Goal: Task Accomplishment & Management: Complete application form

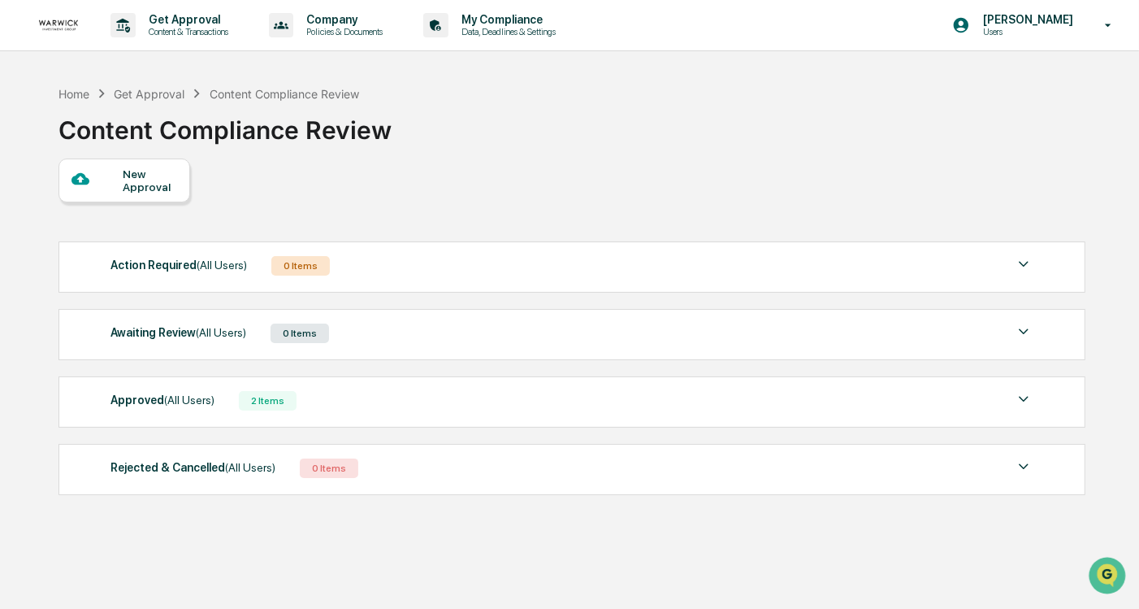
click at [132, 170] on div "New Approval" at bounding box center [150, 180] width 54 height 26
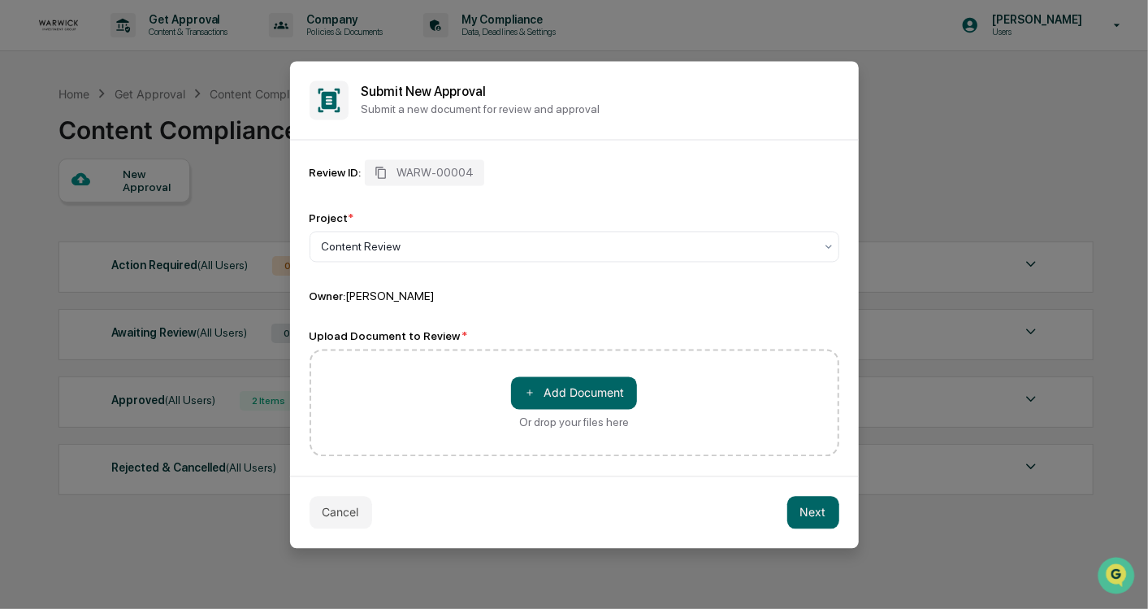
click at [683, 314] on div "Review ID: WARW-00004 Project * Content Review Owner: [PERSON_NAME] Upload Docu…" at bounding box center [575, 307] width 530 height 297
click at [554, 391] on button "＋ Add Document" at bounding box center [574, 392] width 126 height 33
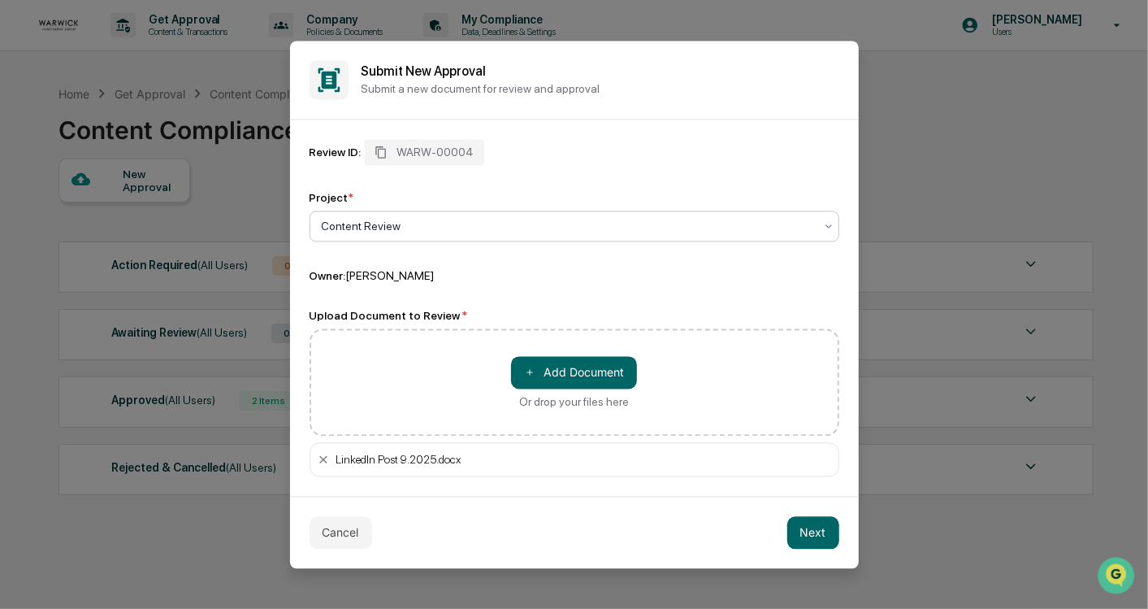
click at [427, 229] on div at bounding box center [568, 226] width 492 height 16
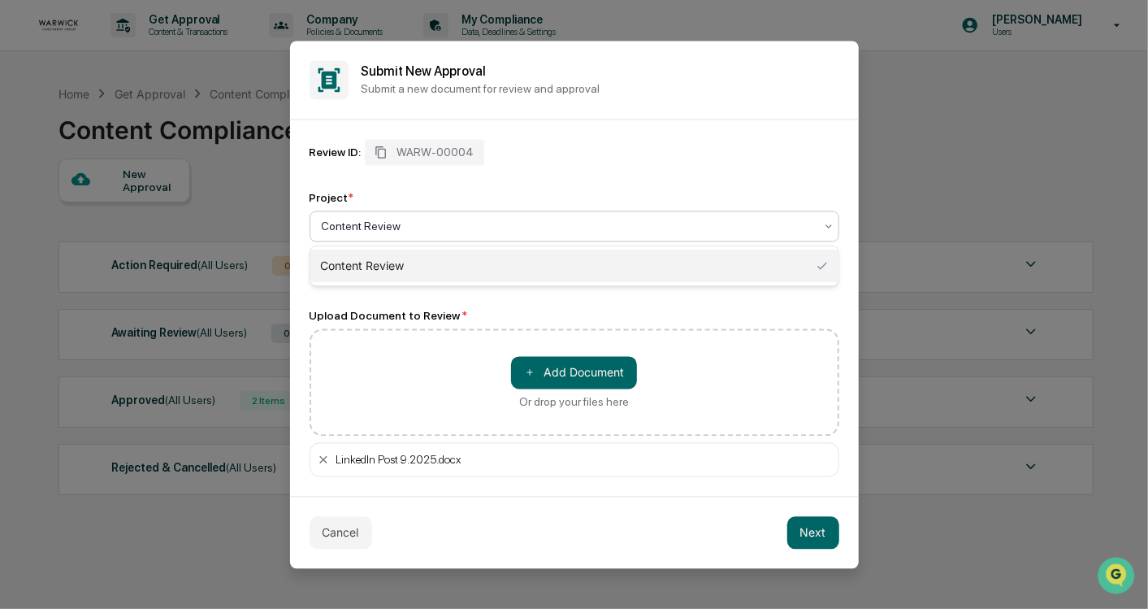
click at [410, 197] on div "Project *" at bounding box center [575, 197] width 530 height 13
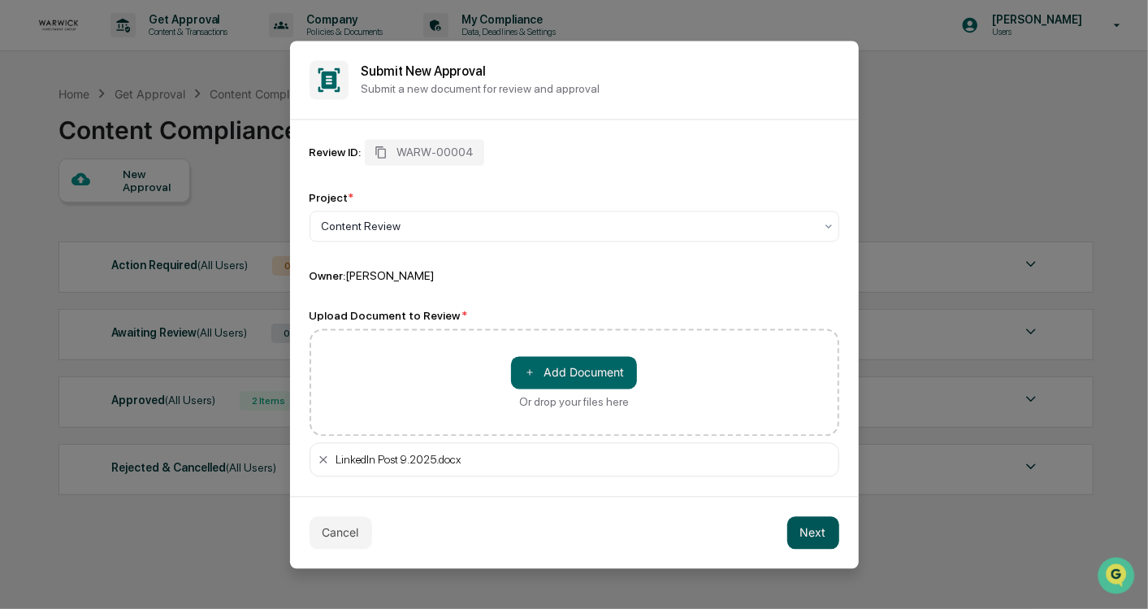
click at [800, 524] on button "Next" at bounding box center [813, 532] width 52 height 33
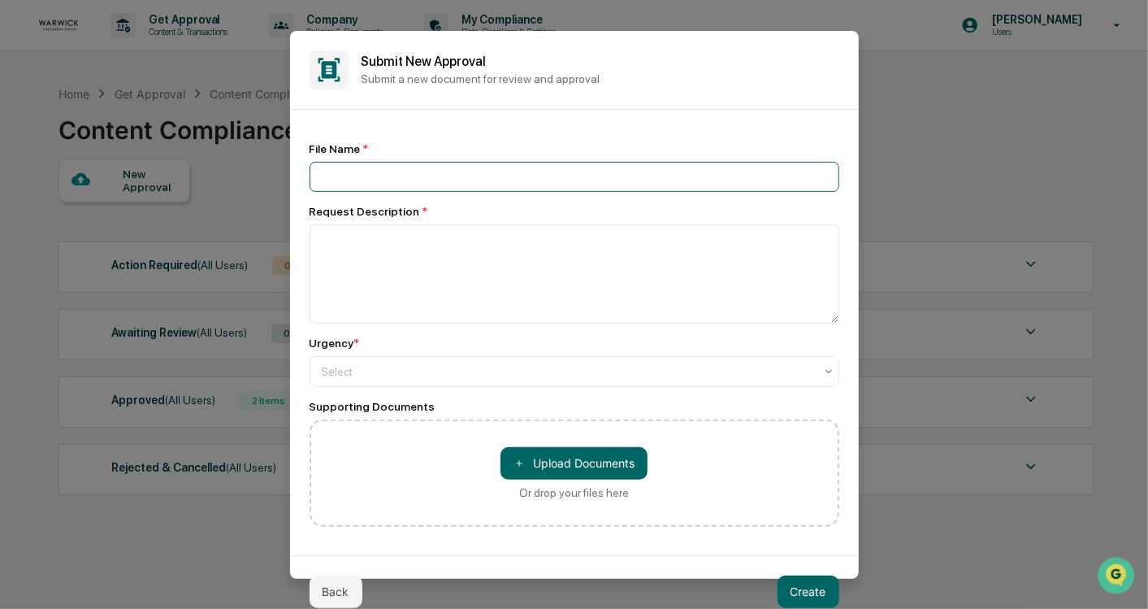
click at [458, 176] on input at bounding box center [575, 176] width 530 height 30
type input "**********"
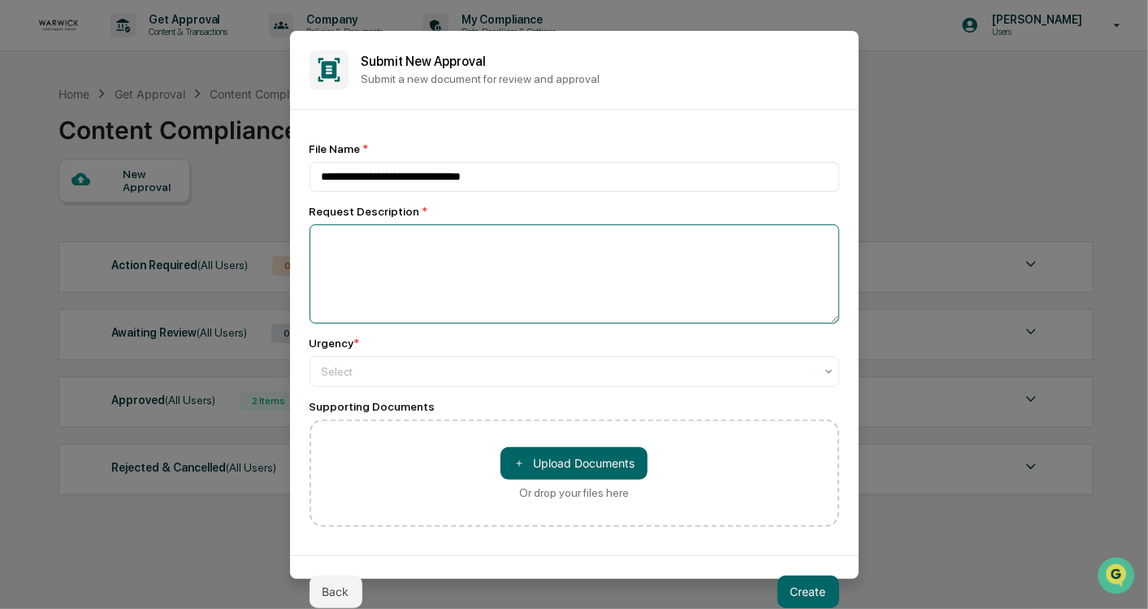
click at [450, 265] on textarea at bounding box center [575, 272] width 530 height 99
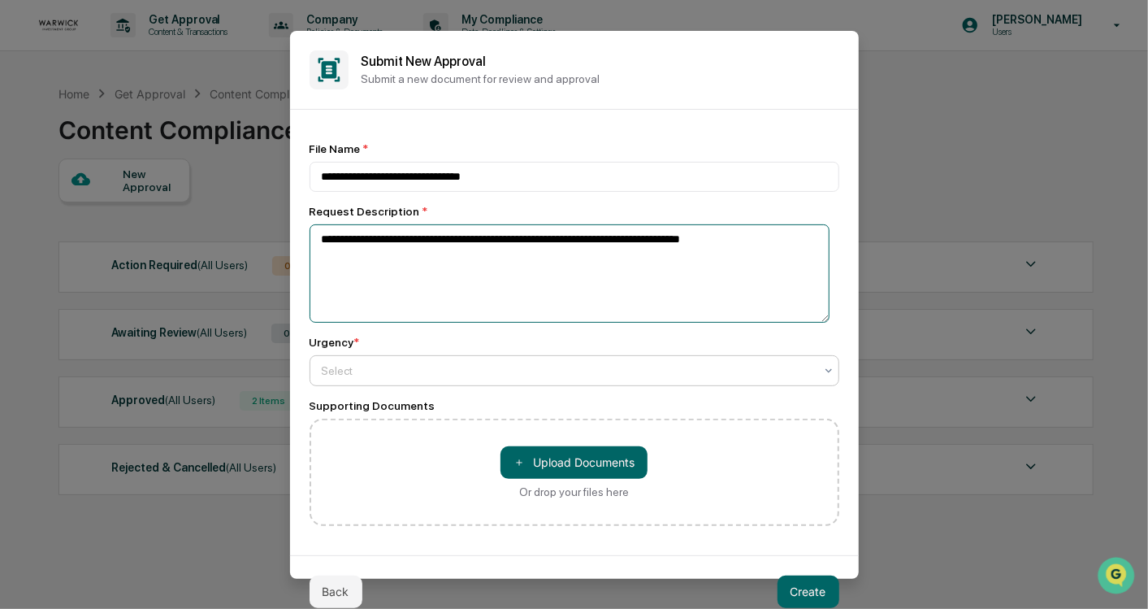
type textarea "**********"
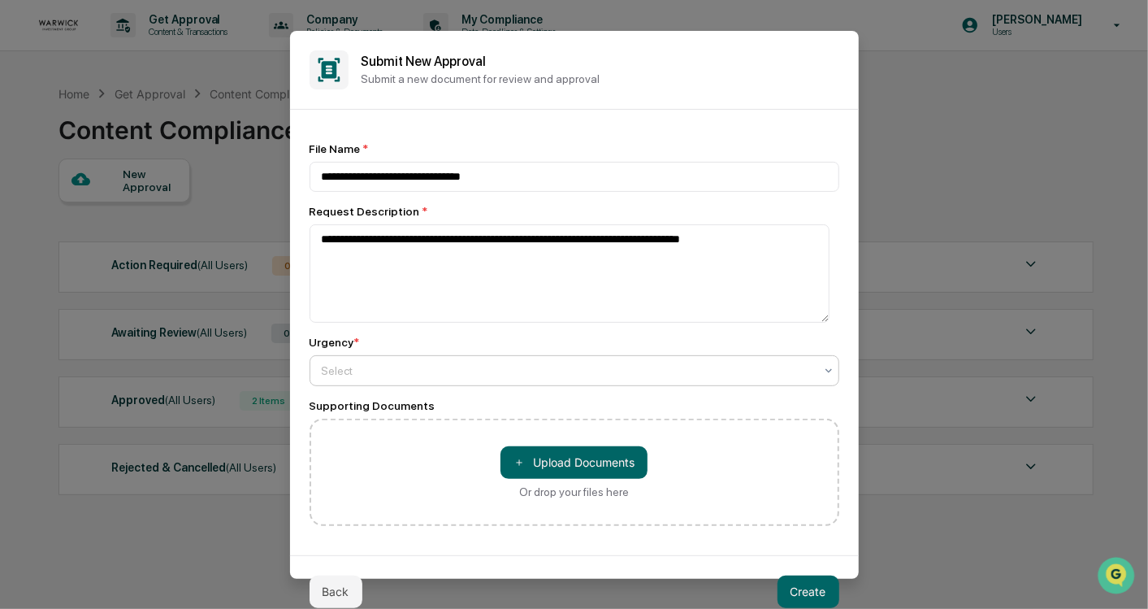
click at [432, 386] on div "Select" at bounding box center [575, 370] width 530 height 31
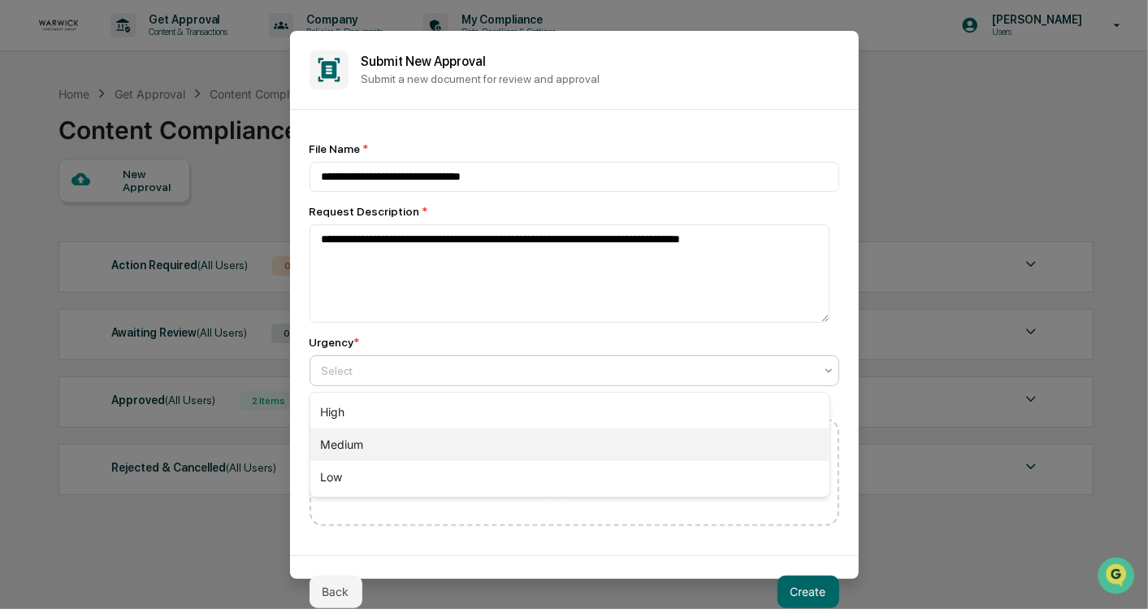
click at [336, 457] on div "Medium" at bounding box center [569, 444] width 519 height 33
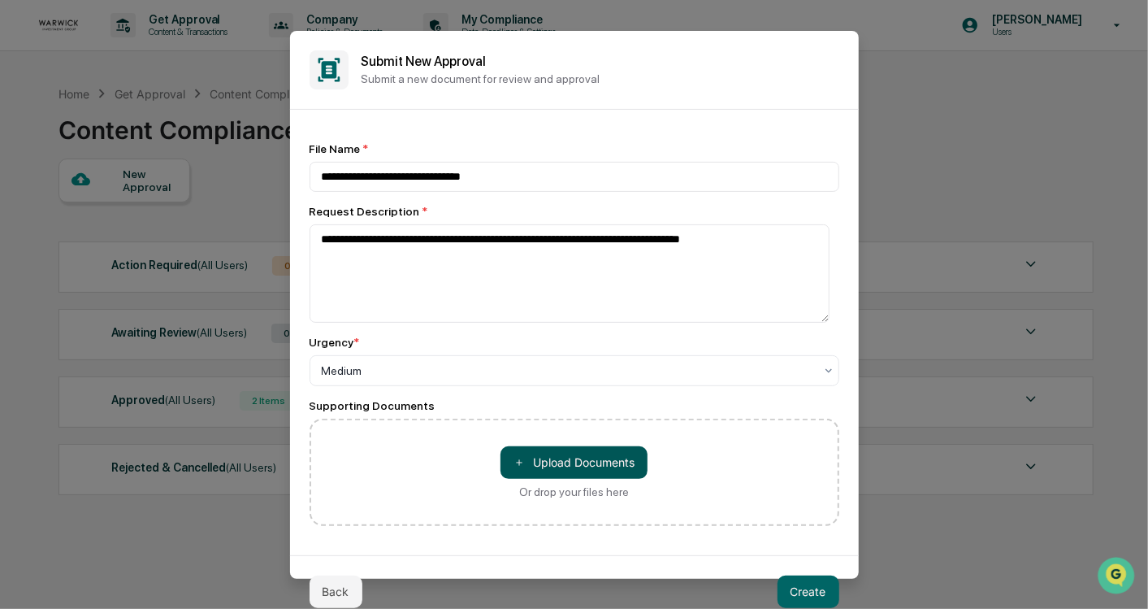
click at [538, 457] on button "＋ Upload Documents" at bounding box center [574, 462] width 147 height 33
click at [817, 592] on button "Create" at bounding box center [809, 591] width 62 height 33
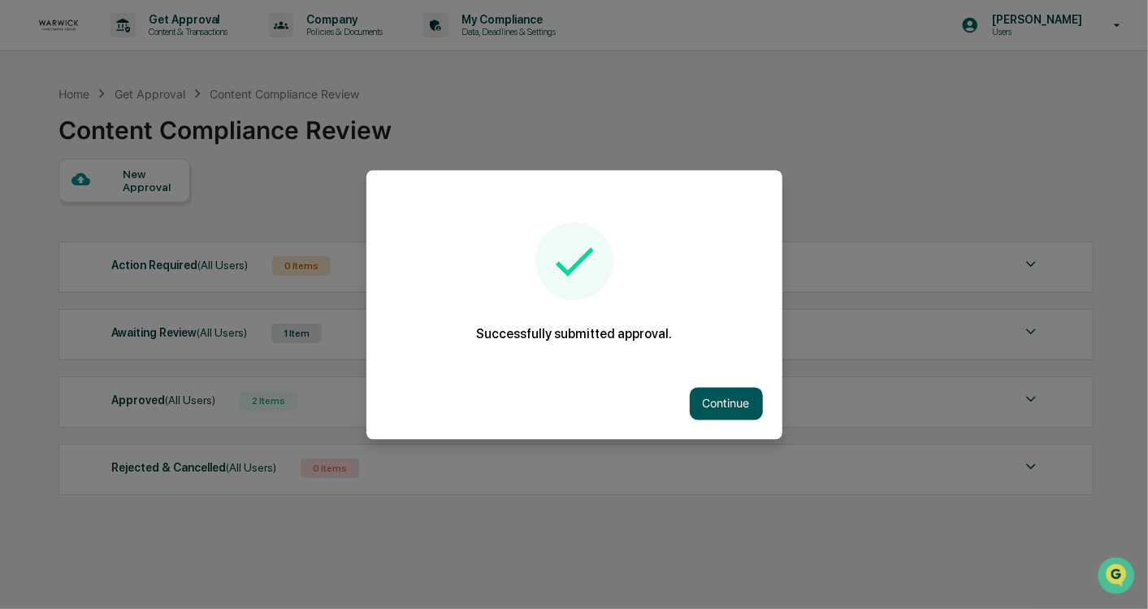
click at [712, 392] on button "Continue" at bounding box center [726, 403] width 73 height 33
